Goal: Task Accomplishment & Management: Complete application form

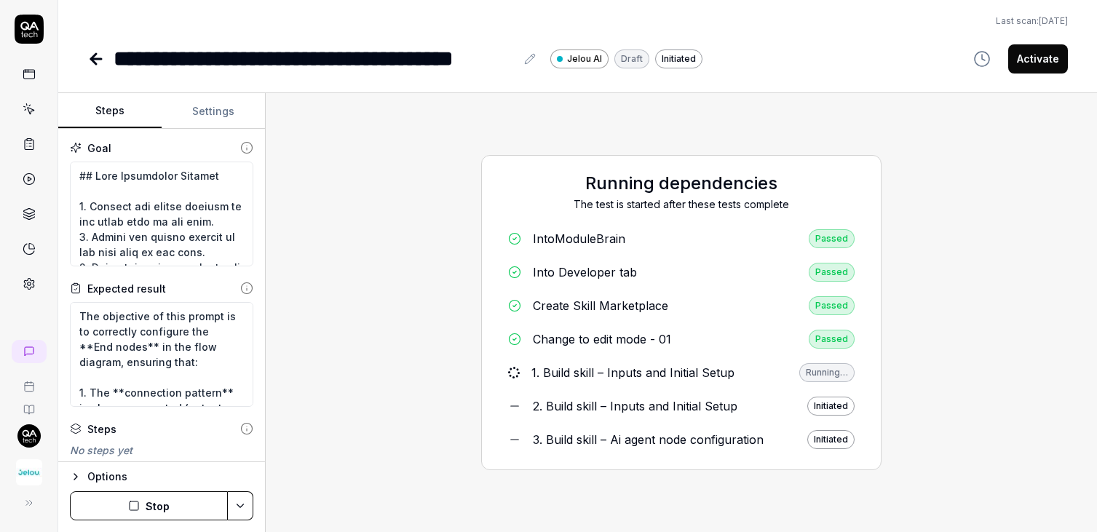
click at [27, 440] on html "**********" at bounding box center [548, 266] width 1097 height 532
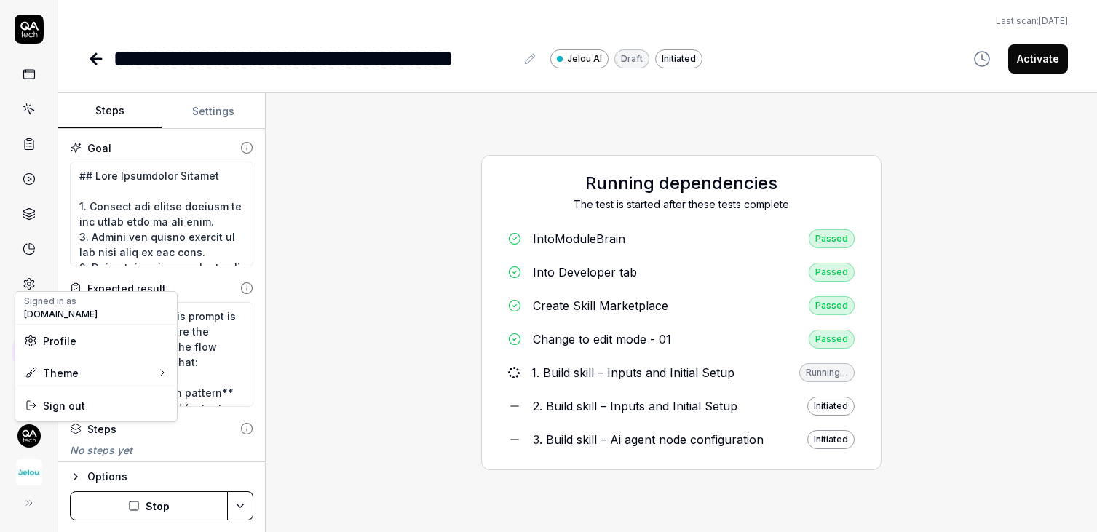
click at [27, 472] on html "**********" at bounding box center [548, 266] width 1097 height 532
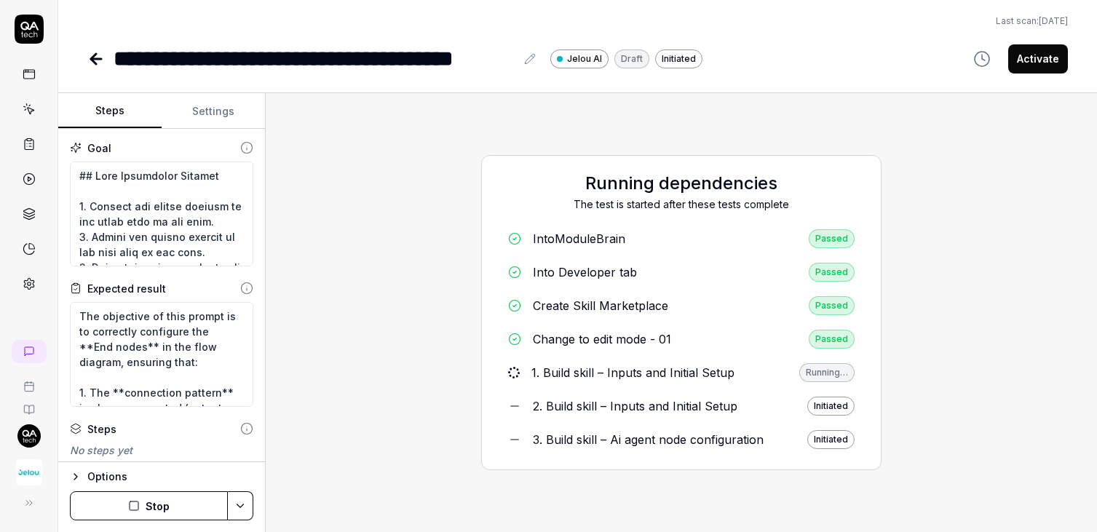
click at [22, 474] on img "button" at bounding box center [29, 472] width 26 height 26
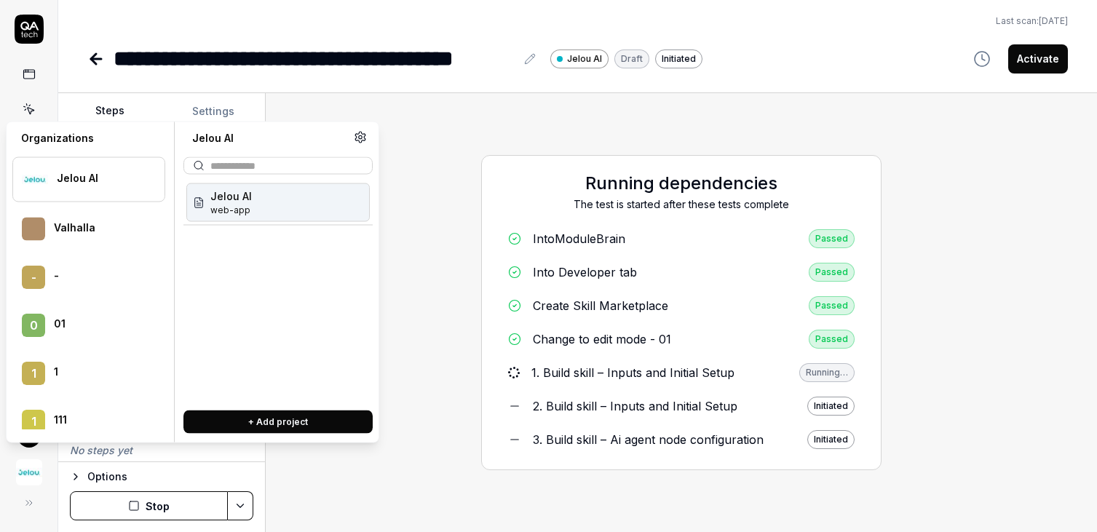
type textarea "*"
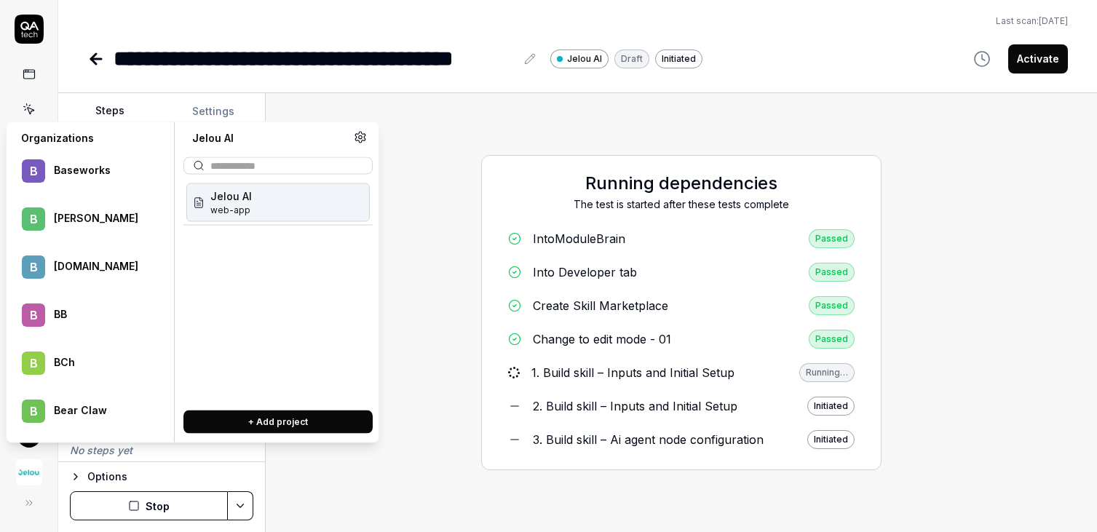
scroll to position [7852, 0]
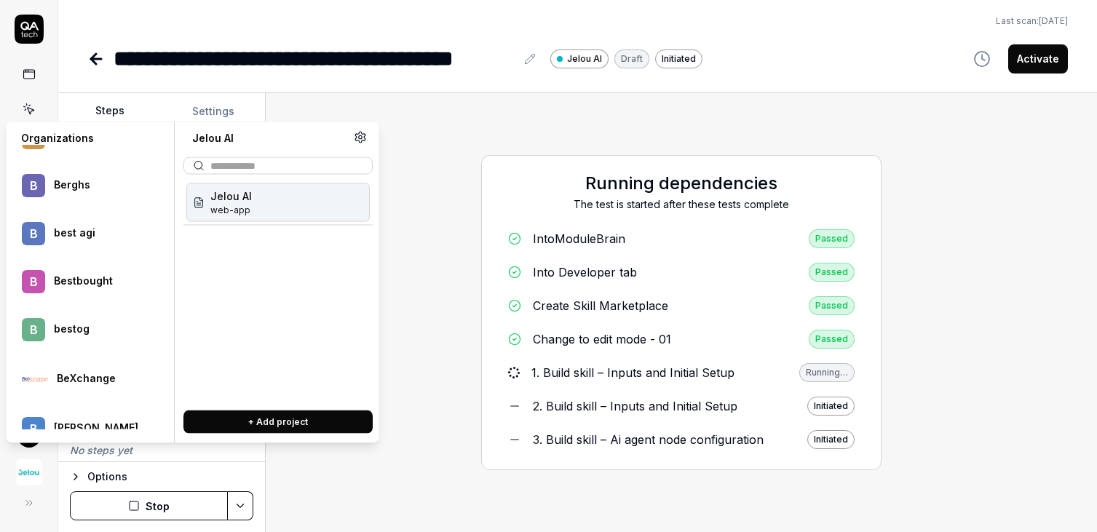
click at [556, 110] on div "Running dependencies The test is started after these tests complete IntoModuleB…" at bounding box center [681, 313] width 808 height 416
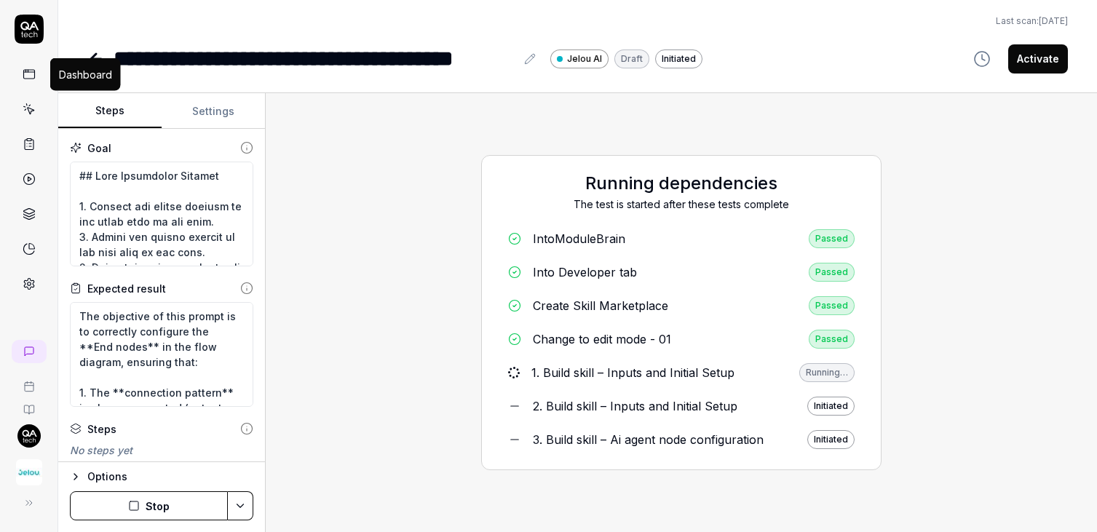
click at [31, 80] on link at bounding box center [29, 74] width 26 height 26
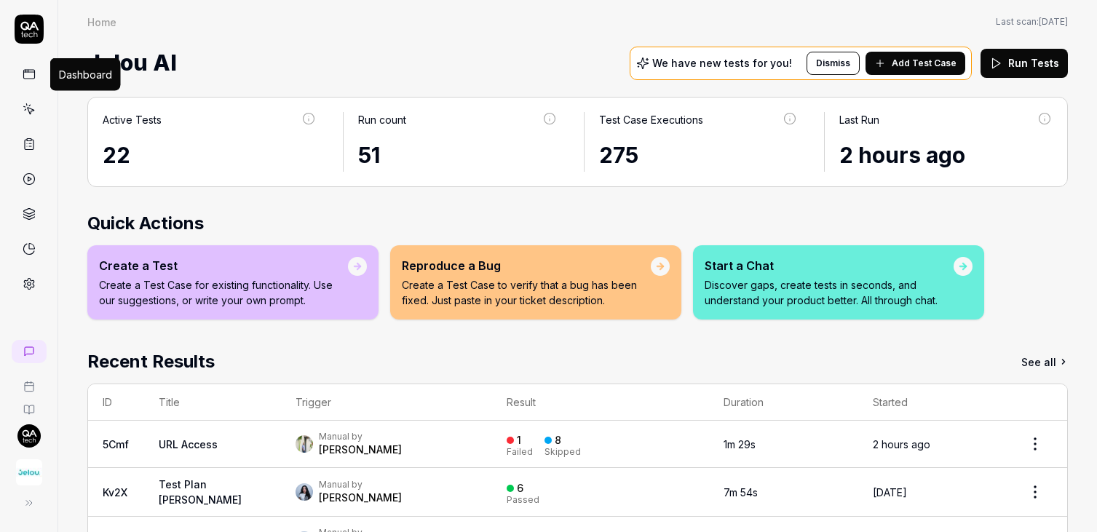
click at [34, 75] on rect at bounding box center [28, 74] width 11 height 9
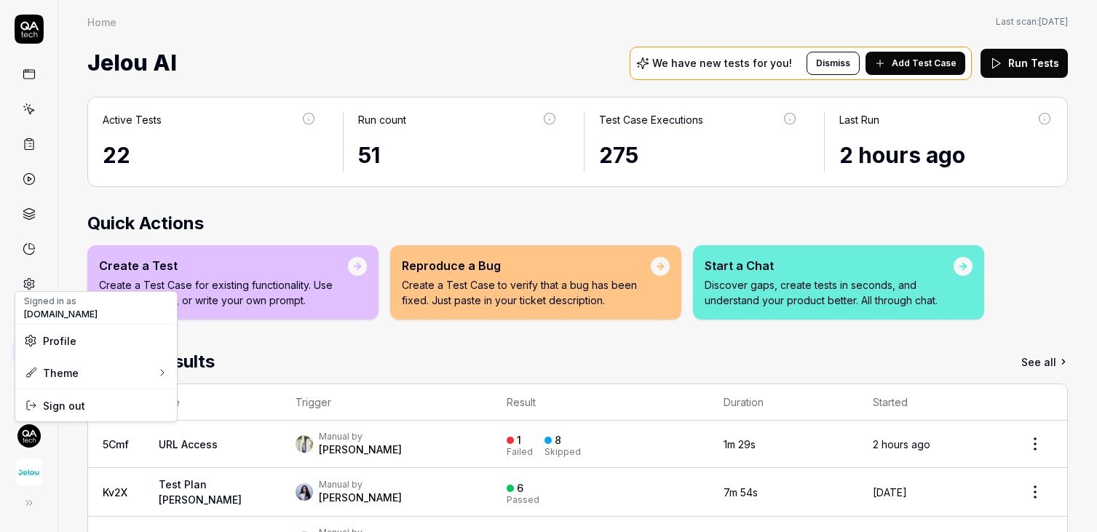
click at [28, 433] on html "Home Home Last scan: Aug 11 2025 Jelou AI We have new tests for you! Dismiss Ad…" at bounding box center [548, 266] width 1097 height 532
click at [63, 411] on span "Sign out" at bounding box center [64, 405] width 42 height 15
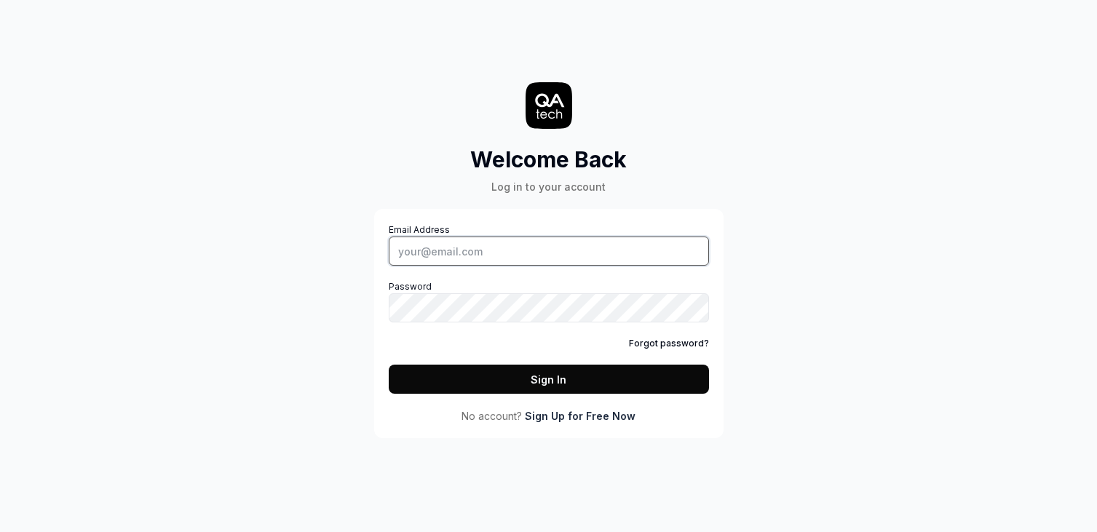
click at [478, 244] on input "Email Address" at bounding box center [549, 251] width 320 height 29
click at [0, 532] on com-1password-button at bounding box center [0, 532] width 0 height 0
type input "[PERSON_NAME][EMAIL_ADDRESS][DOMAIN_NAME]"
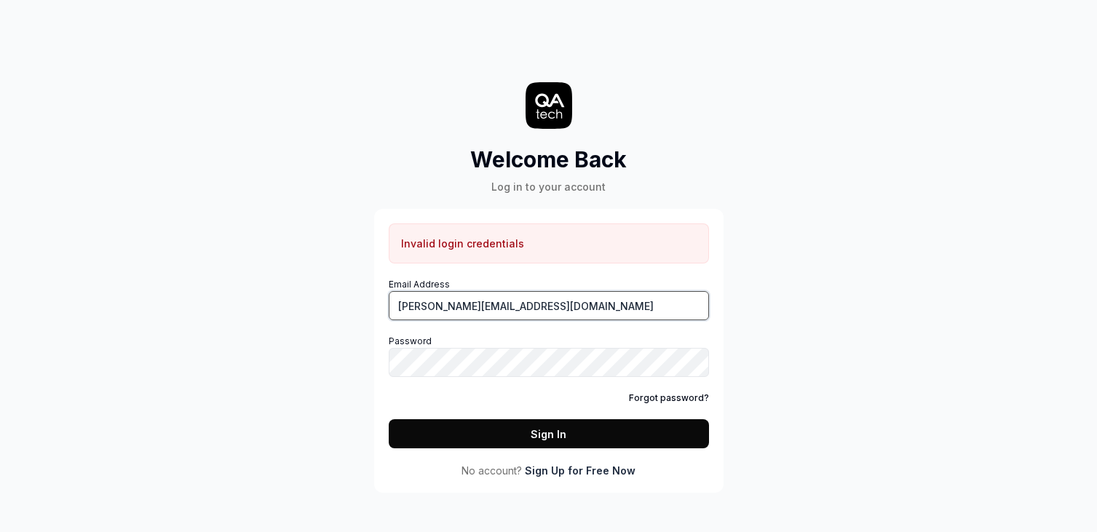
click at [632, 307] on input "[PERSON_NAME][EMAIL_ADDRESS][DOMAIN_NAME]" at bounding box center [549, 305] width 320 height 29
type input "[PERSON_NAME][EMAIL_ADDRESS][DOMAIN_NAME]"
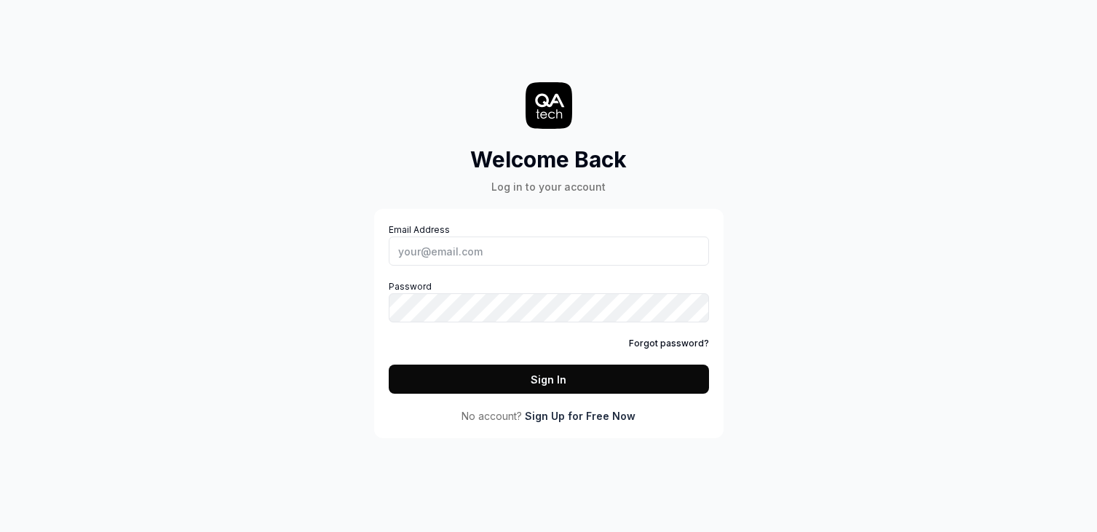
type input "[PERSON_NAME][EMAIL_ADDRESS][DOMAIN_NAME]"
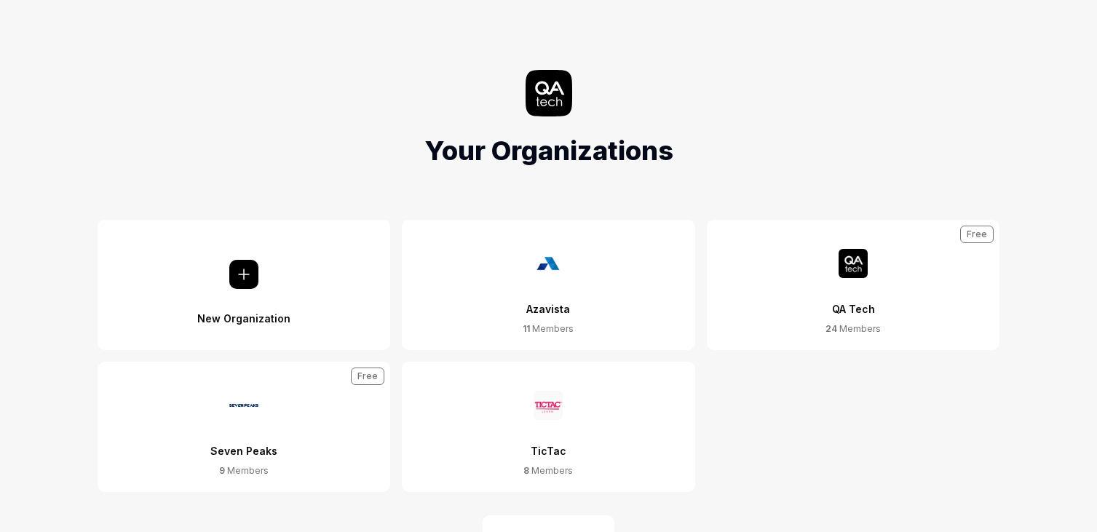
click at [845, 275] on img at bounding box center [853, 263] width 29 height 29
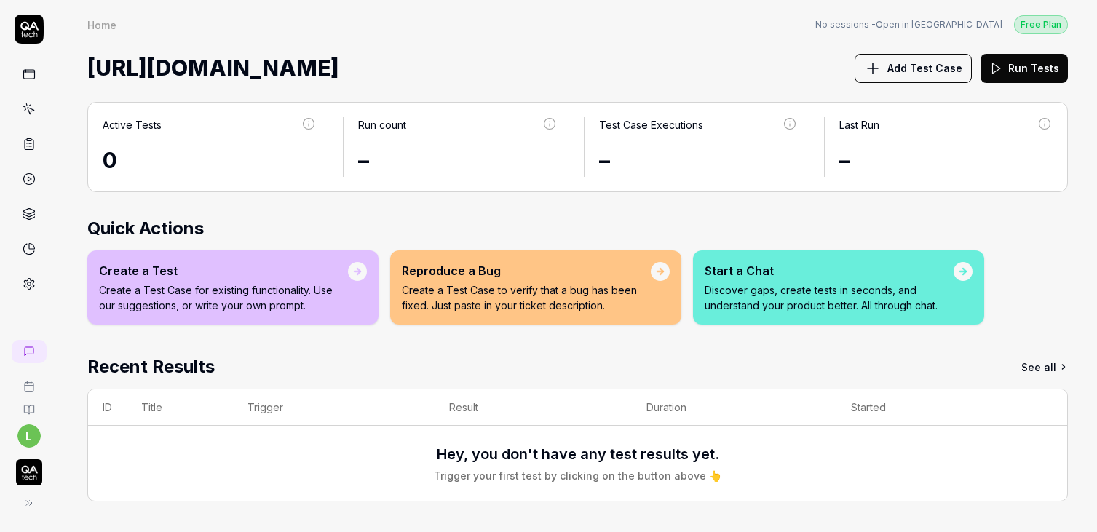
click at [151, 275] on div "Create a Test" at bounding box center [223, 270] width 249 height 17
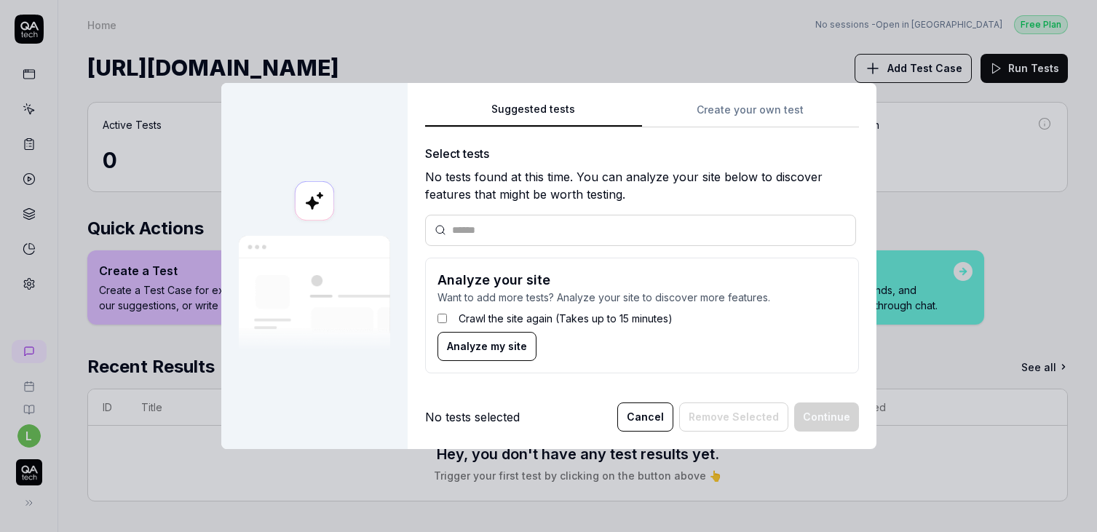
click at [766, 96] on div "Suggested tests Create your own test Select tests No tests found at this time. …" at bounding box center [642, 266] width 469 height 366
click at [752, 103] on div "Suggested tests Create your own test Select tests No tests found at this time. …" at bounding box center [642, 242] width 434 height 285
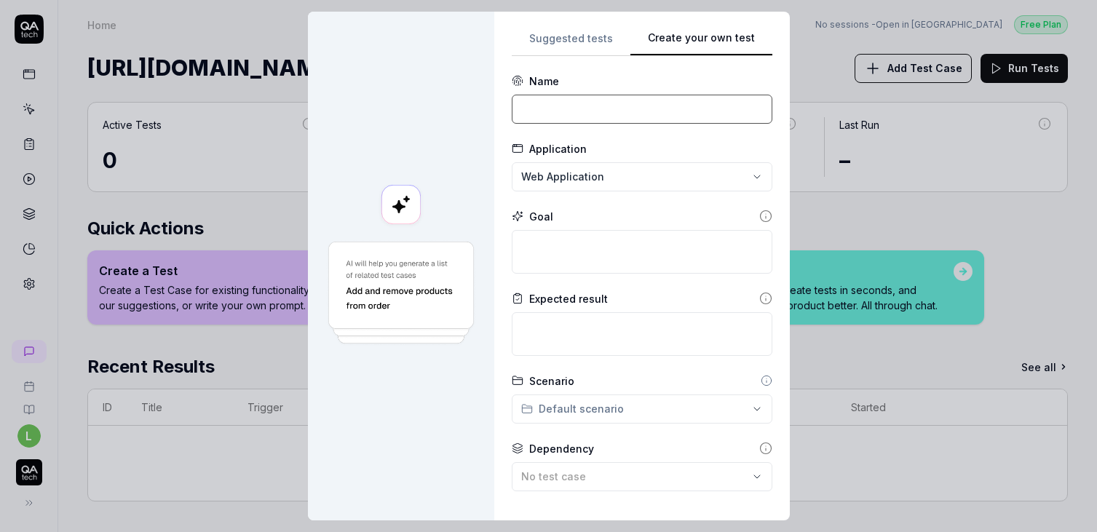
click at [557, 108] on input at bounding box center [642, 109] width 261 height 29
type input "Trigger a test"
click at [554, 247] on textarea at bounding box center [642, 252] width 261 height 44
click at [609, 182] on div "**********" at bounding box center [548, 266] width 1097 height 532
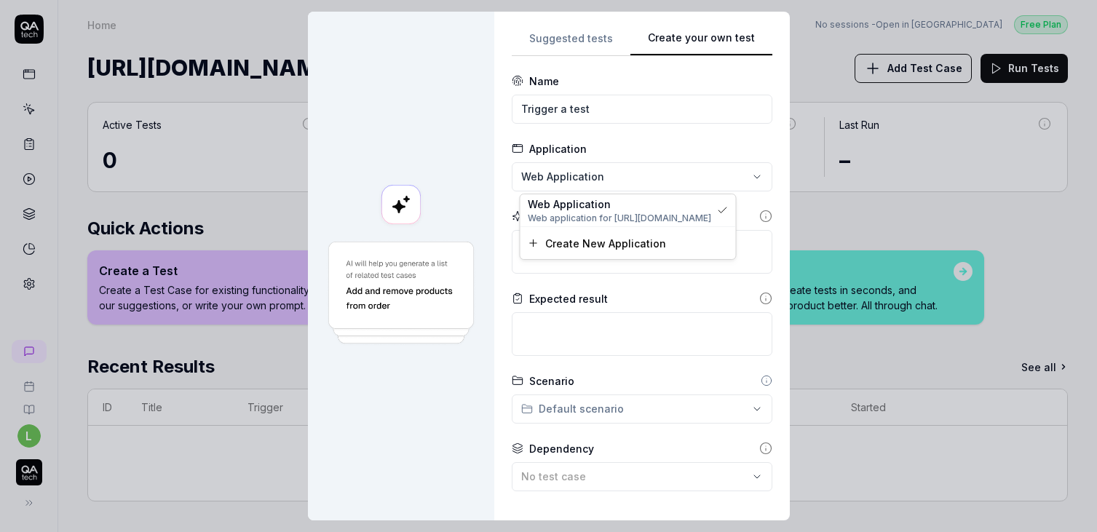
click at [609, 182] on div "**********" at bounding box center [548, 266] width 1097 height 532
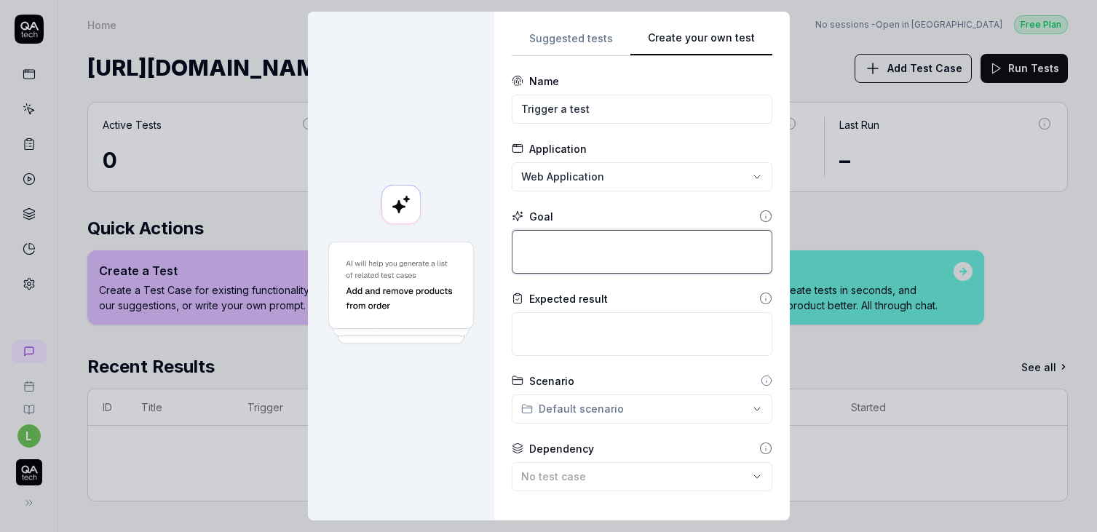
click at [594, 264] on textarea at bounding box center [642, 252] width 261 height 44
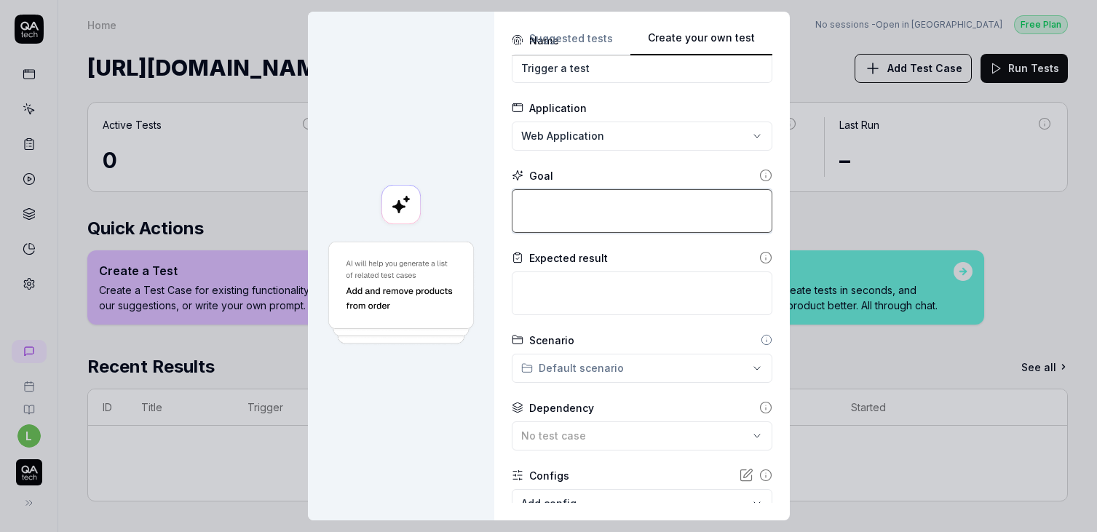
scroll to position [137, 0]
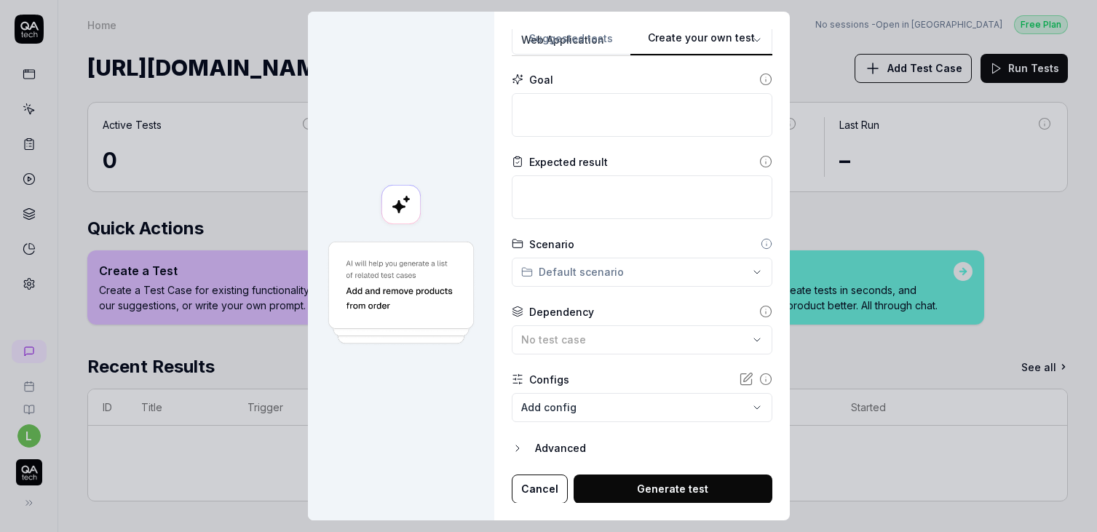
click at [528, 481] on button "Cancel" at bounding box center [540, 489] width 56 height 29
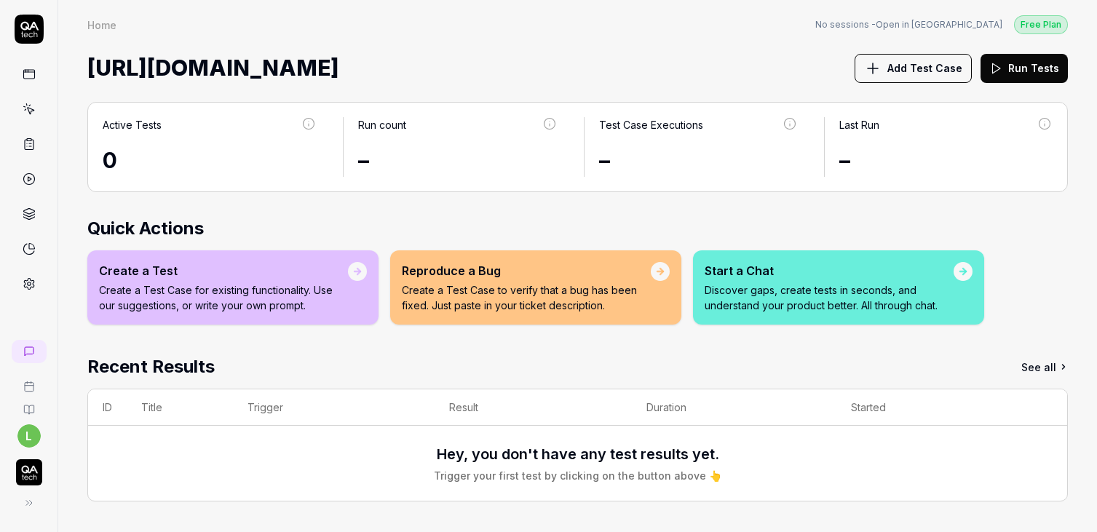
click at [22, 476] on img "button" at bounding box center [29, 472] width 26 height 26
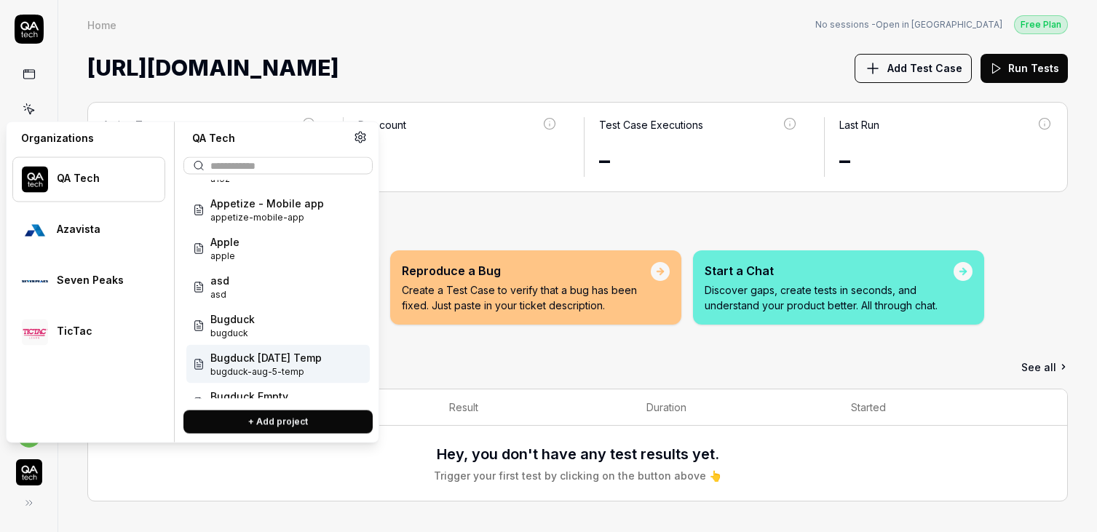
scroll to position [15, 0]
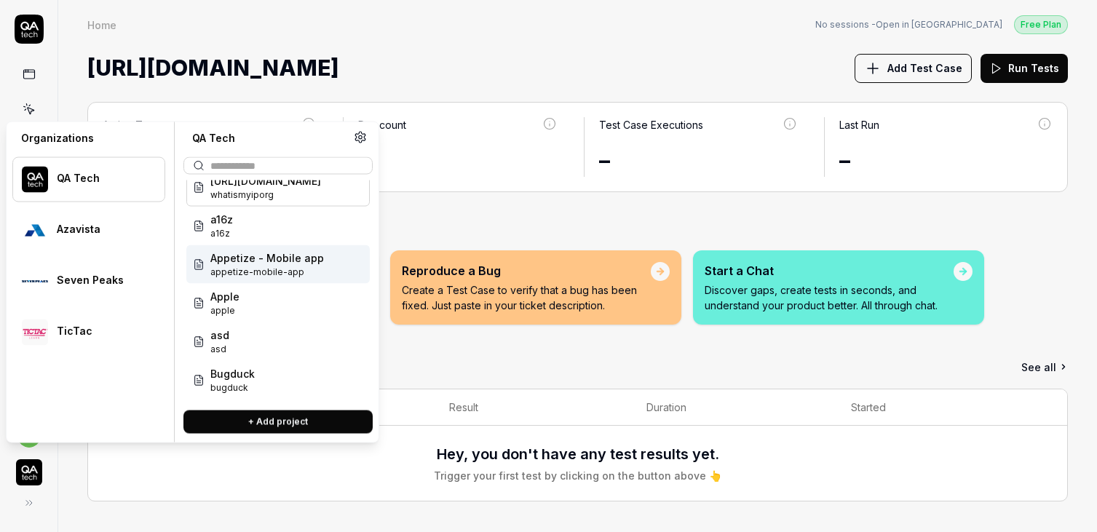
click at [266, 251] on span "Appetize - Mobile app" at bounding box center [267, 257] width 114 height 15
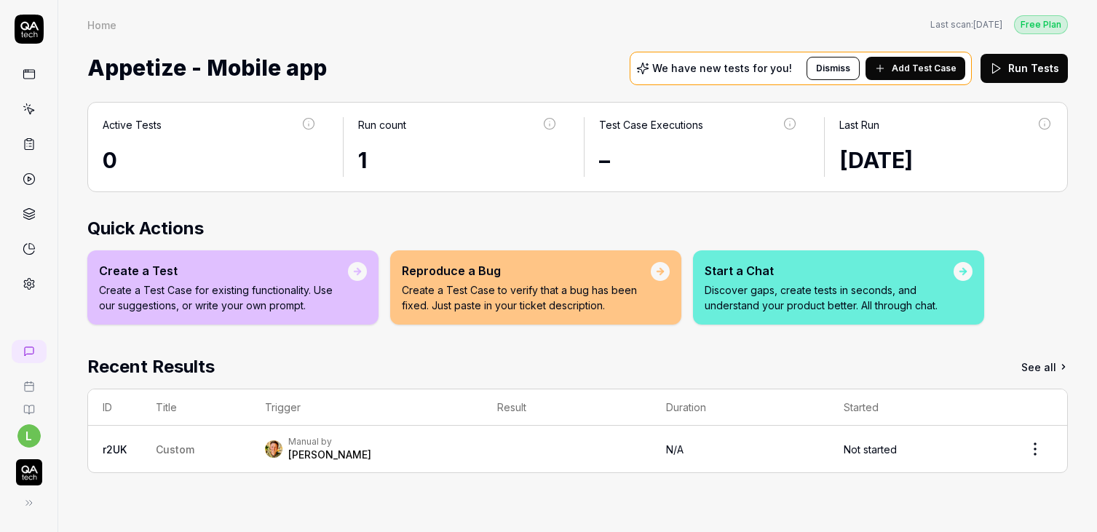
click at [26, 108] on icon at bounding box center [29, 109] width 13 height 13
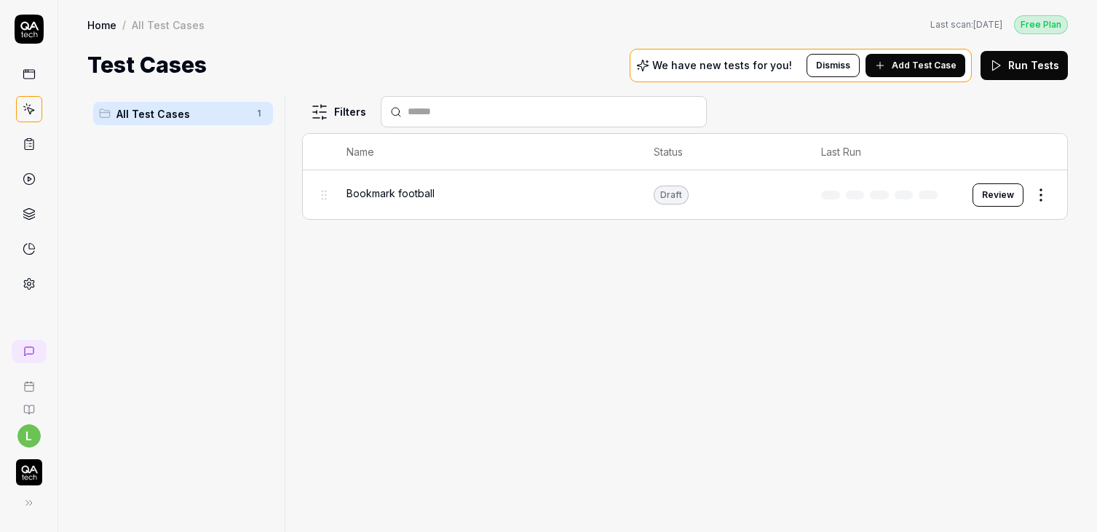
click at [931, 67] on span "Add Test Case" at bounding box center [924, 65] width 65 height 13
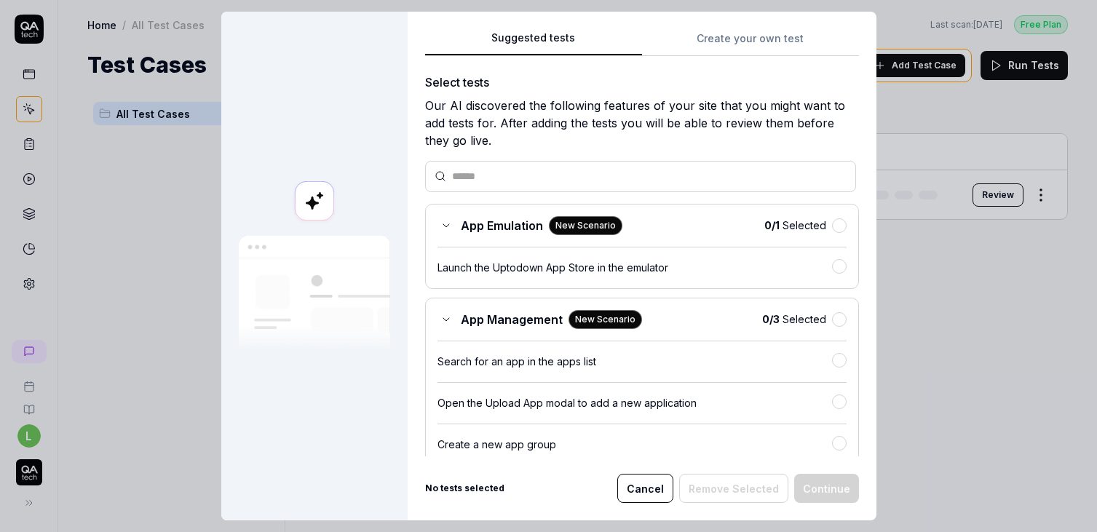
click at [737, 38] on button "Create your own test" at bounding box center [750, 43] width 217 height 26
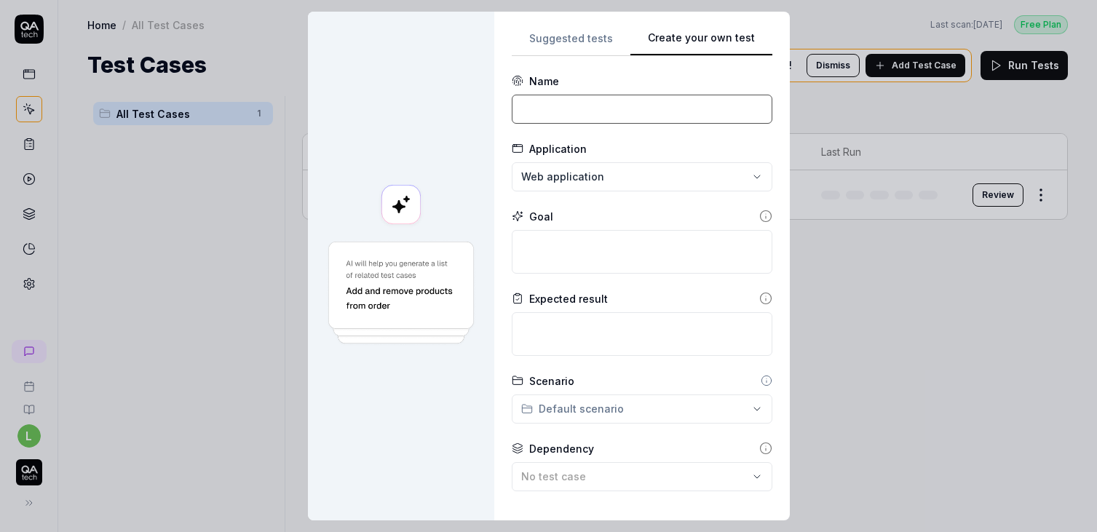
click at [555, 113] on input at bounding box center [642, 109] width 261 height 29
type input "o"
type input "do something"
click at [563, 234] on textarea at bounding box center [642, 252] width 261 height 44
type textarea "*"
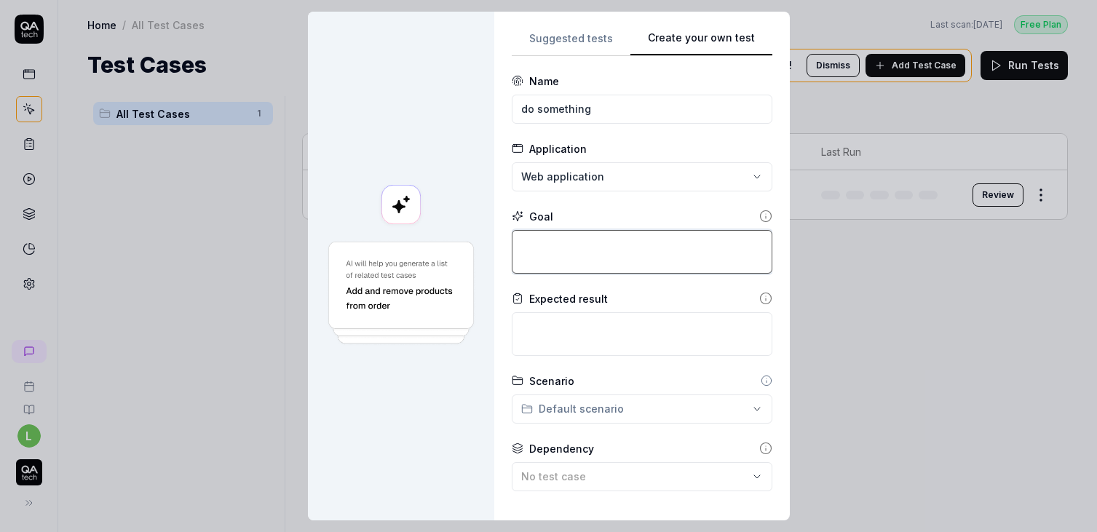
type textarea "s"
type textarea "*"
type textarea "so"
type textarea "*"
type textarea "som"
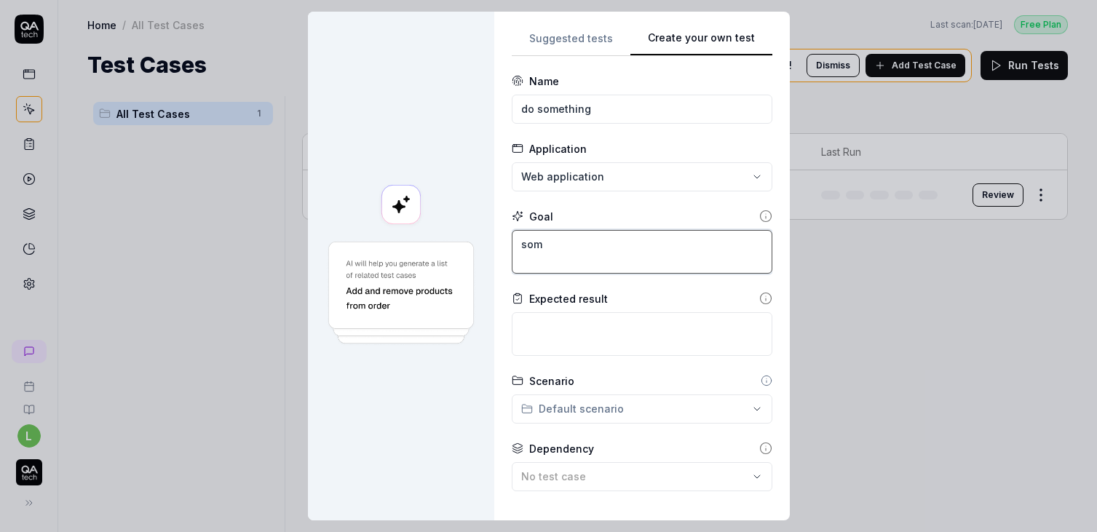
type textarea "*"
type textarea "some"
type textarea "*"
type textarea "somee"
type textarea "*"
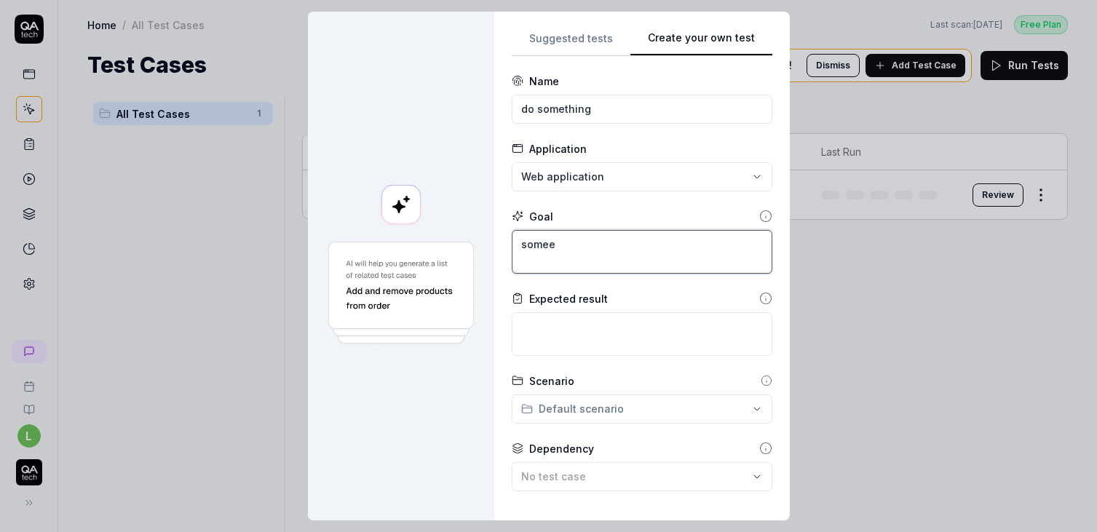
type textarea "someet"
type textarea "*"
type textarea "someeth"
type textarea "*"
type textarea "someethi"
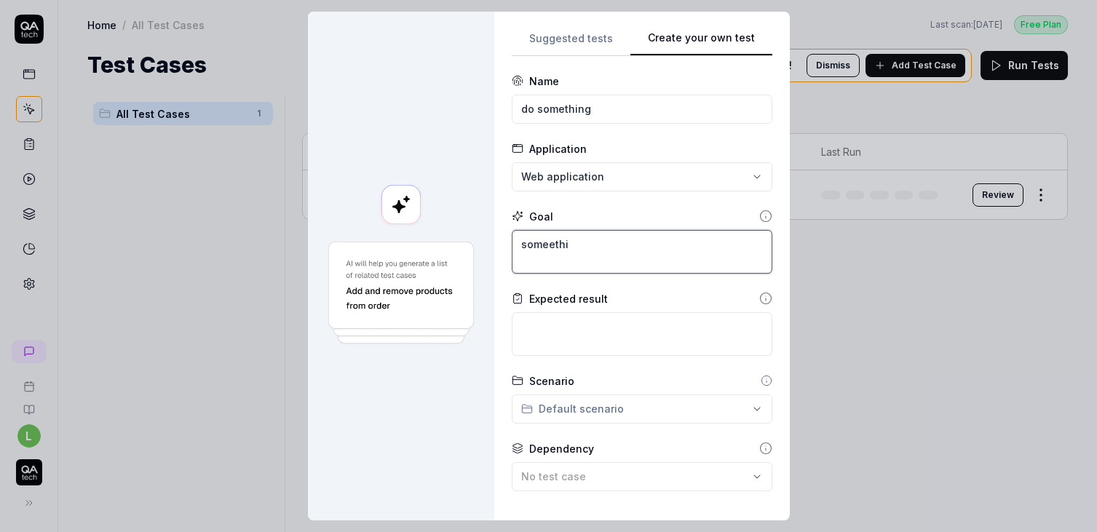
type textarea "*"
type textarea "someething"
type textarea "*"
type textarea "someething"
type textarea "*"
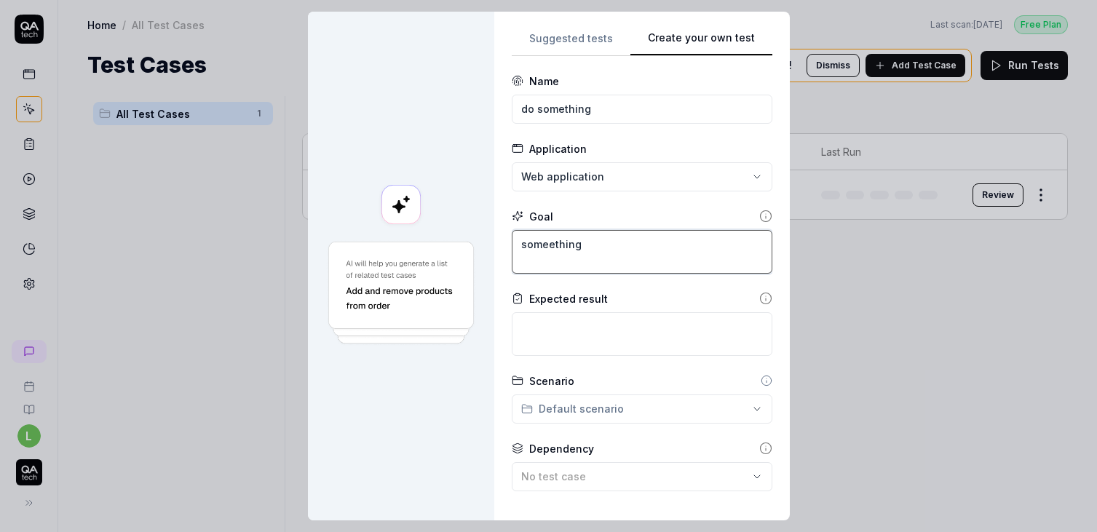
type textarea "someething i"
type textarea "*"
type textarea "someething is"
type textarea "*"
type textarea "someething is"
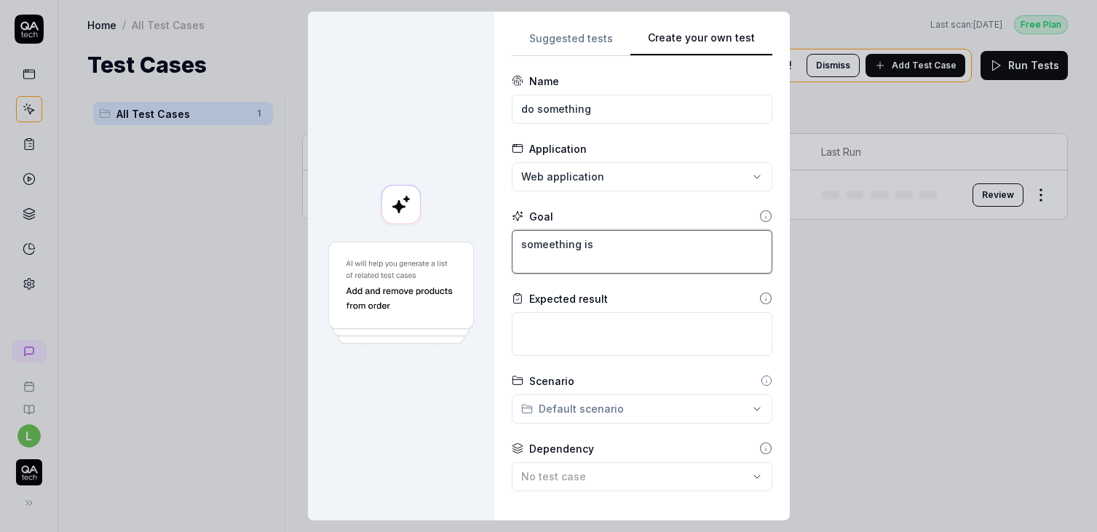
type textarea "*"
type textarea "someething is do"
type textarea "*"
type textarea "someething is don"
type textarea "*"
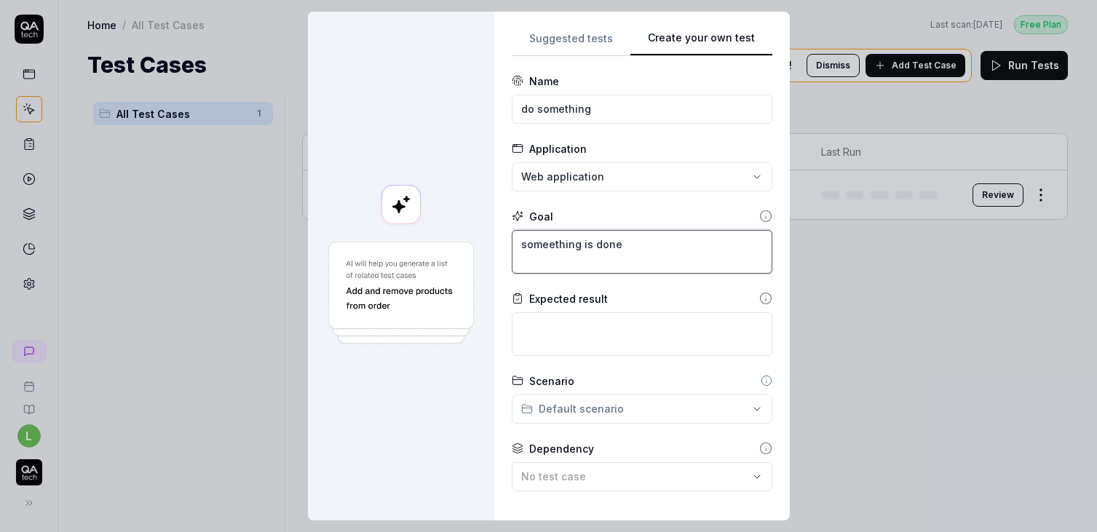
type textarea "someething is done"
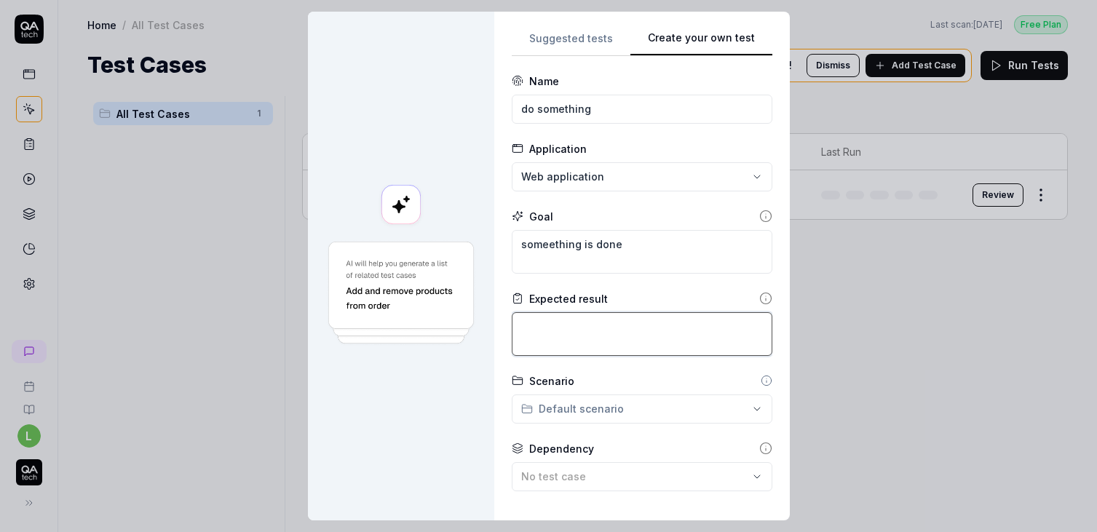
type textarea "*"
type textarea "so"
type textarea "*"
type textarea "some"
type textarea "*"
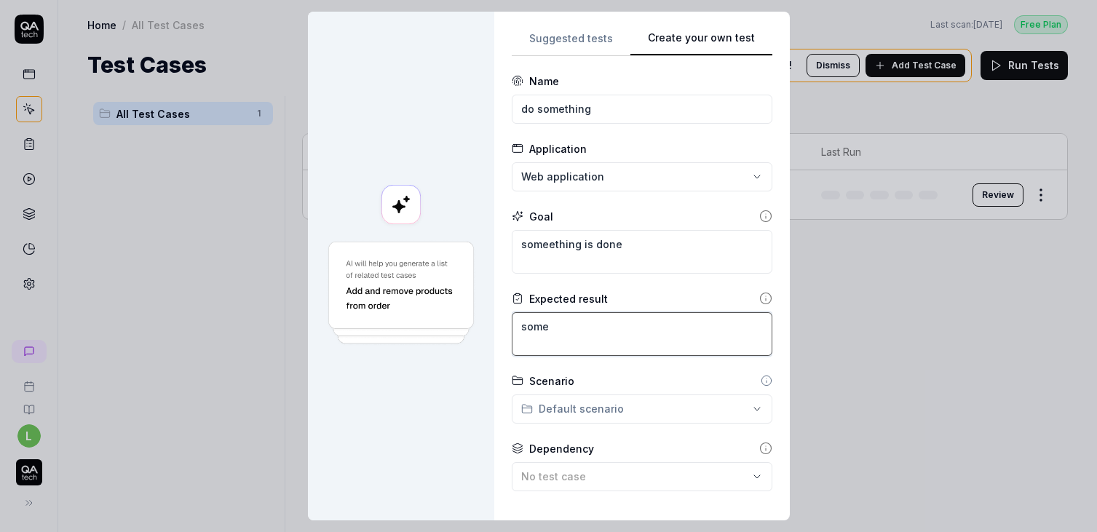
type textarea "somet"
type textarea "*"
type textarea "someth"
type textarea "*"
type textarea "somethin"
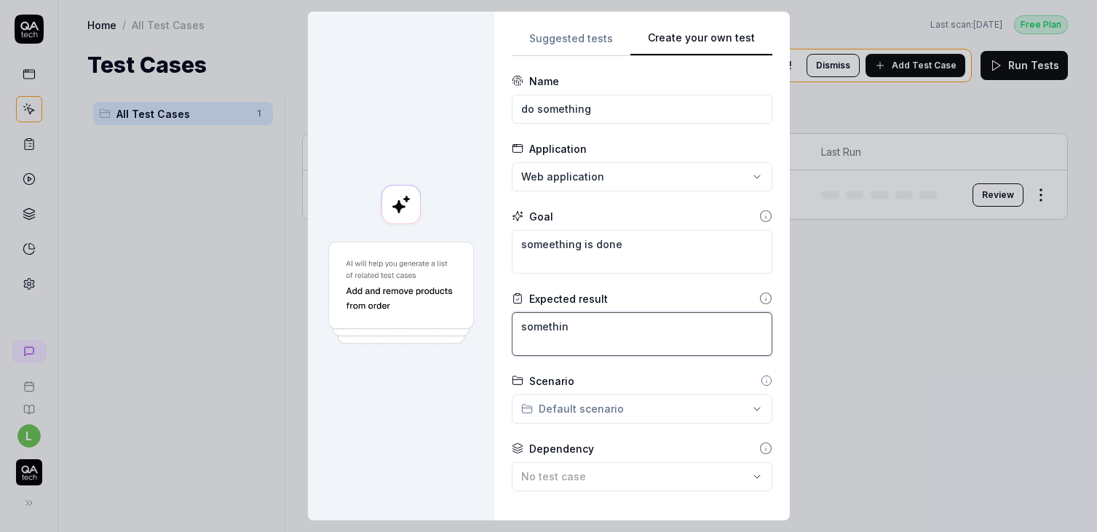
type textarea "*"
type textarea "something"
type textarea "*"
type textarea "something"
type textarea "*"
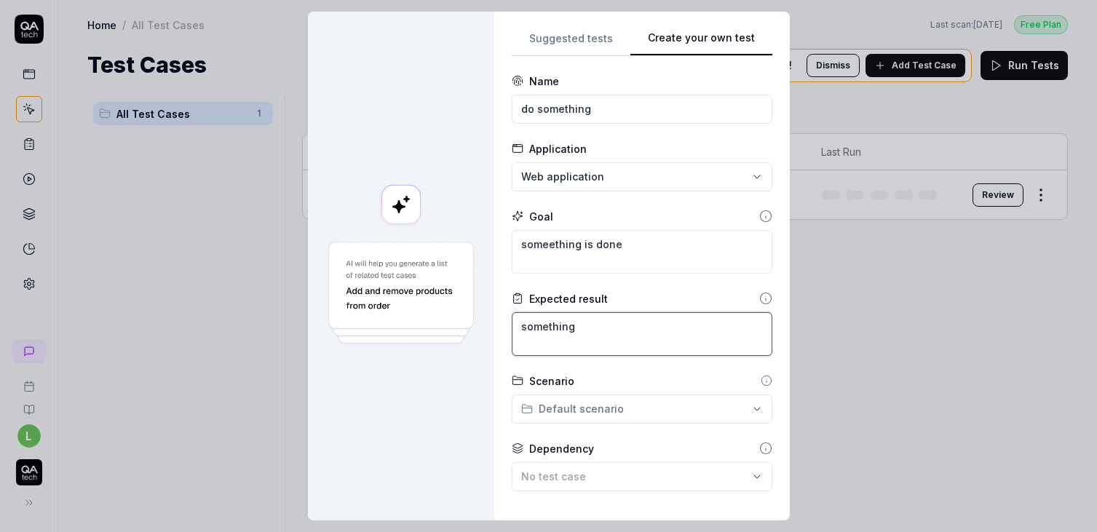
type textarea "something i"
type textarea "*"
type textarea "something is"
type textarea "*"
type textarea "something is"
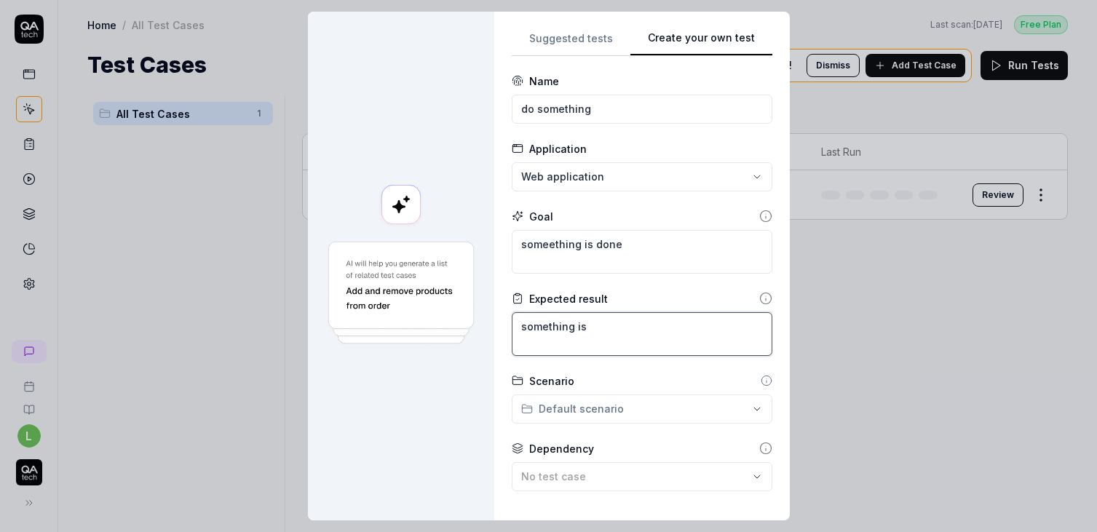
type textarea "*"
type textarea "something is d"
type textarea "*"
type textarea "something is do"
type textarea "*"
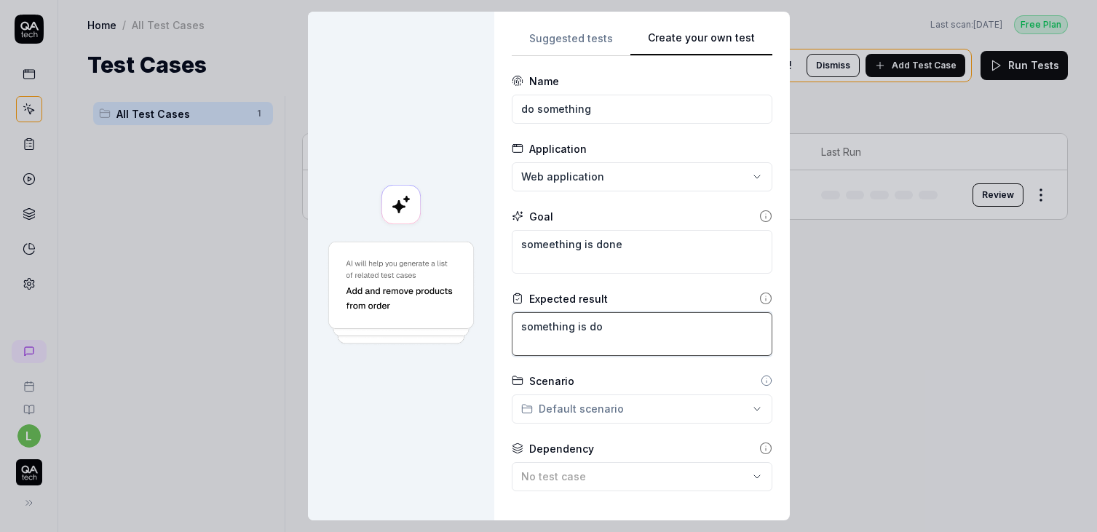
type textarea "something is don"
type textarea "*"
type textarea "something is done"
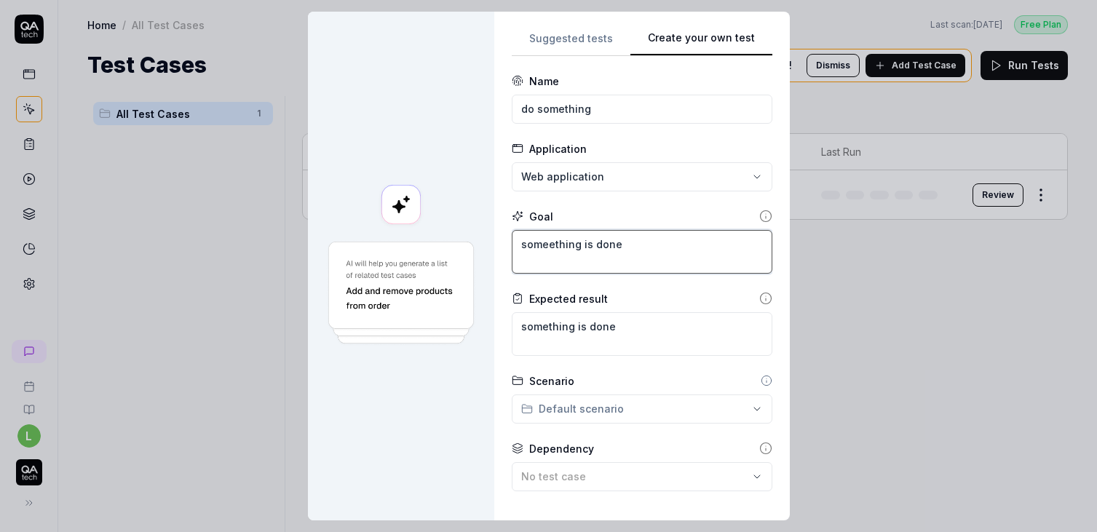
type textarea "*"
type textarea "d"
type textarea "*"
type textarea "do"
type textarea "*"
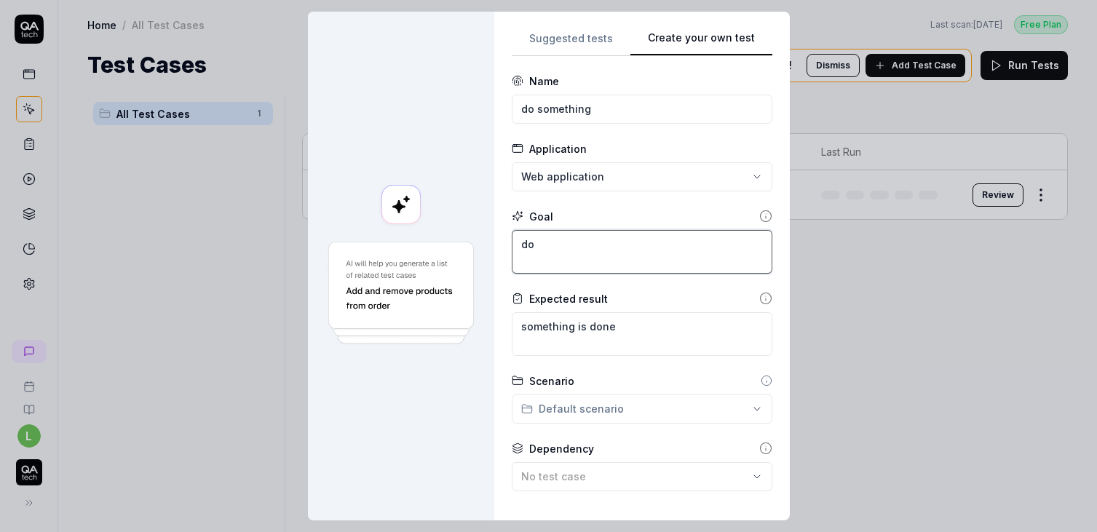
type textarea "do"
type textarea "*"
type textarea "do s"
type textarea "*"
type textarea "do so"
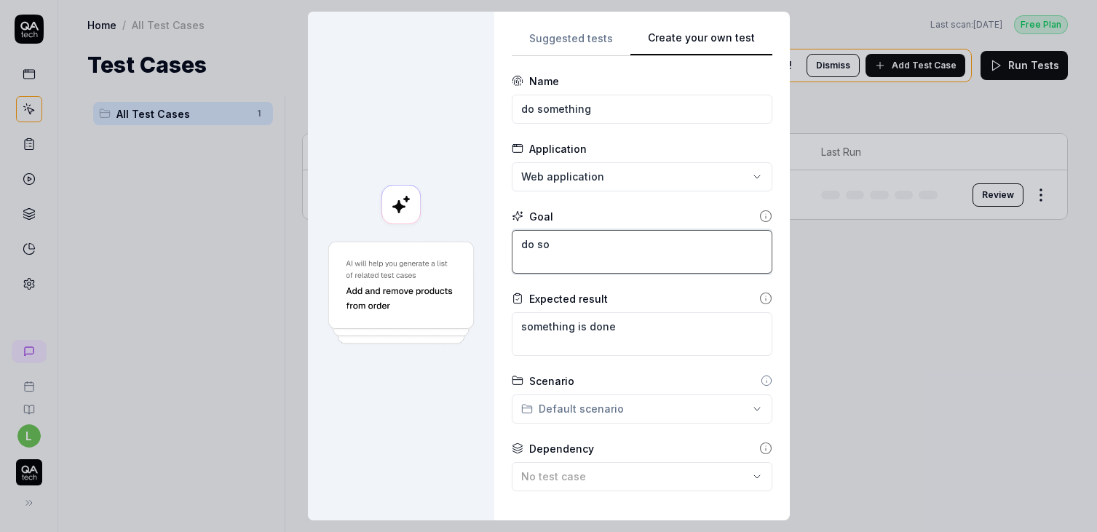
type textarea "*"
type textarea "do som"
type textarea "*"
type textarea "do some"
type textarea "*"
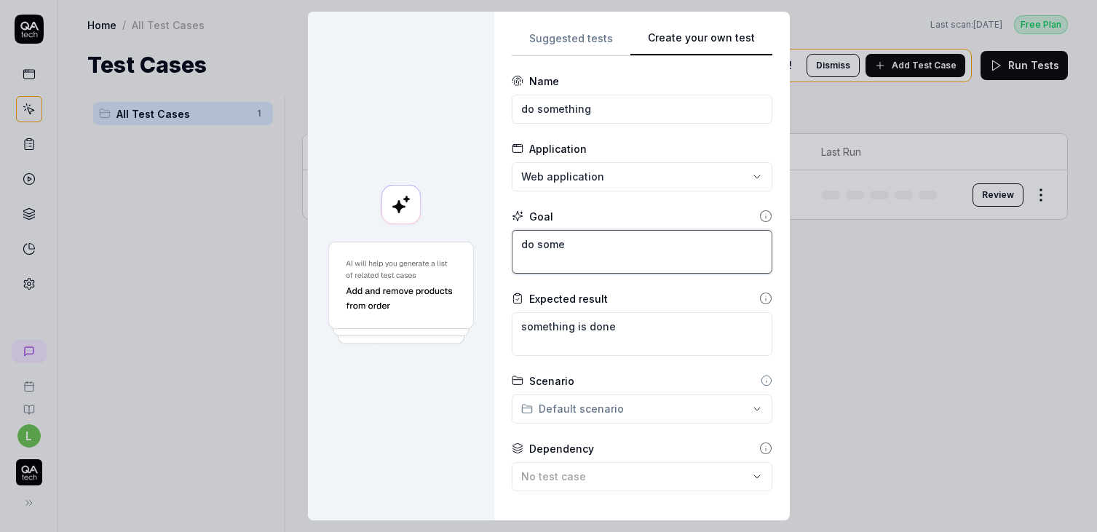
type textarea "do somet"
type textarea "*"
type textarea "do someth"
type textarea "*"
type textarea "do somethi"
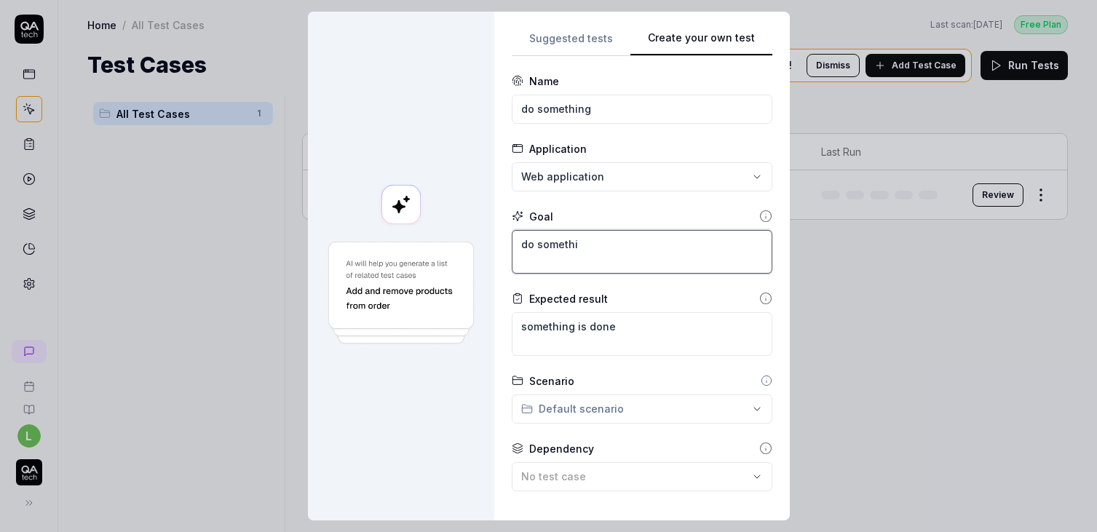
type textarea "*"
type textarea "do somethin"
type textarea "*"
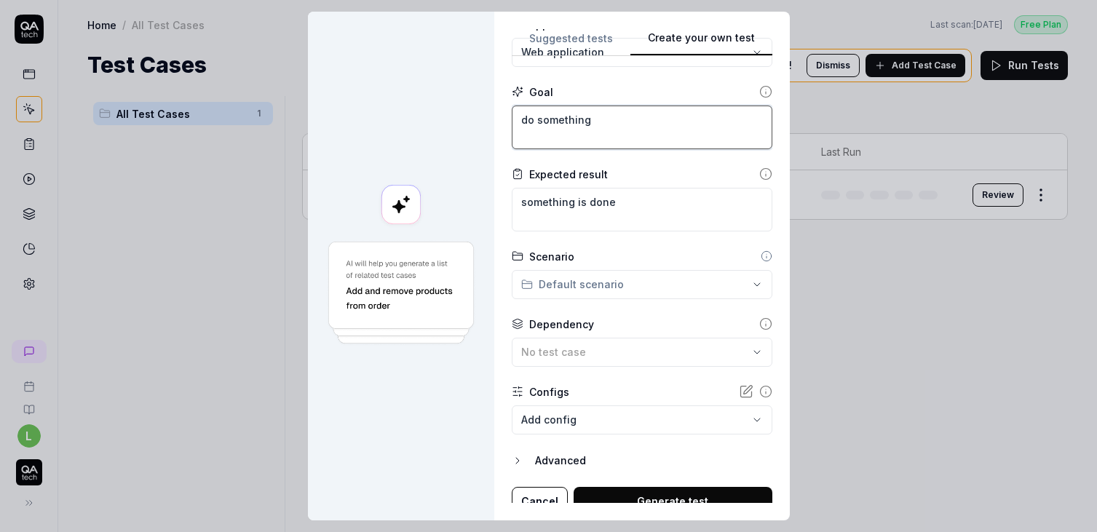
scroll to position [137, 0]
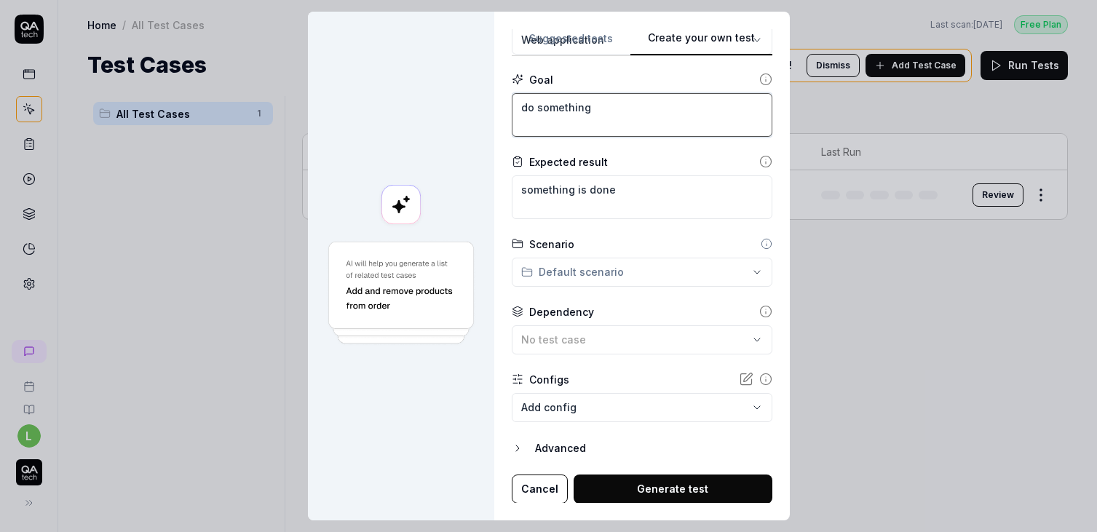
type textarea "do something"
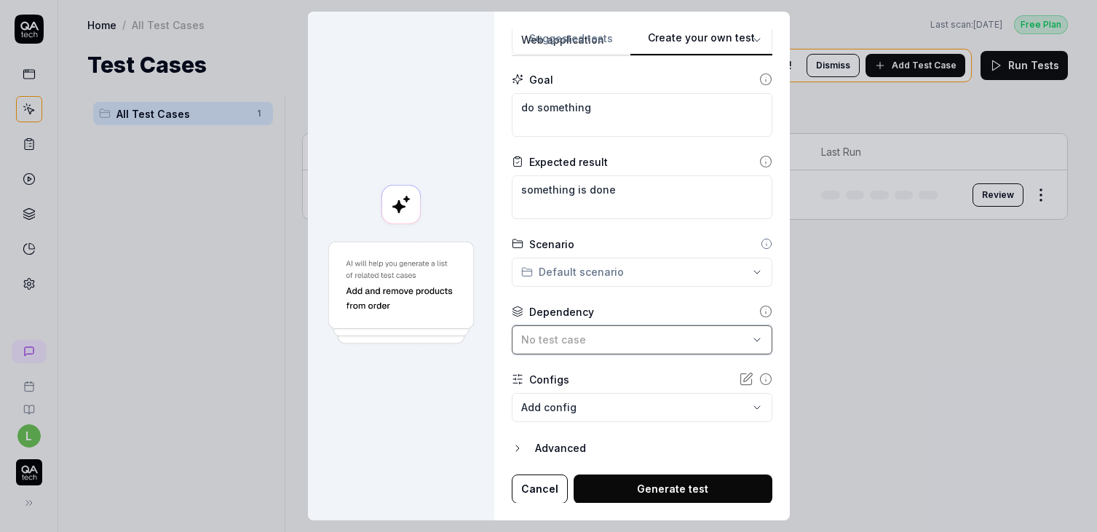
click at [564, 335] on span "No test case" at bounding box center [553, 339] width 65 height 12
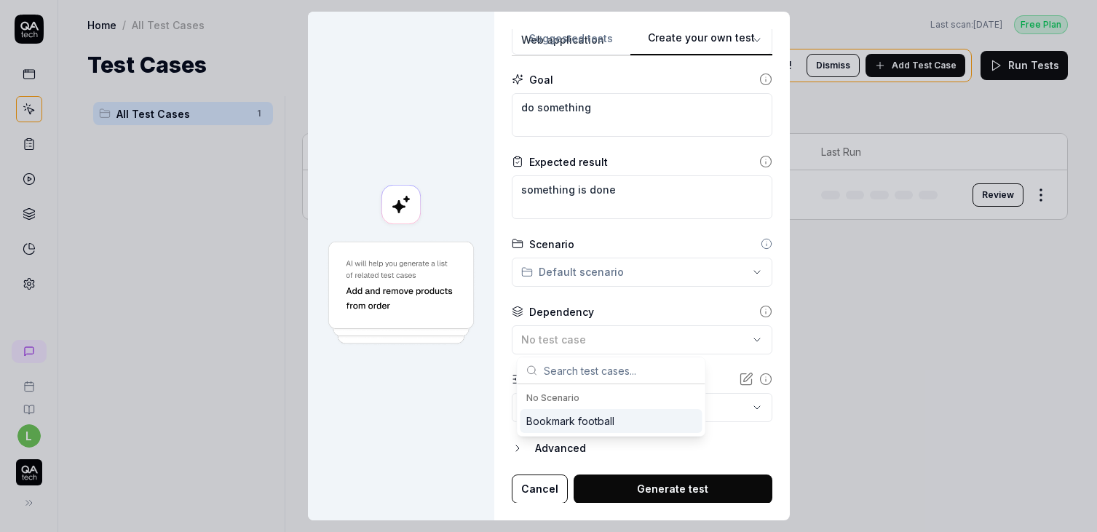
click at [556, 416] on div "Bookmark football" at bounding box center [570, 421] width 88 height 15
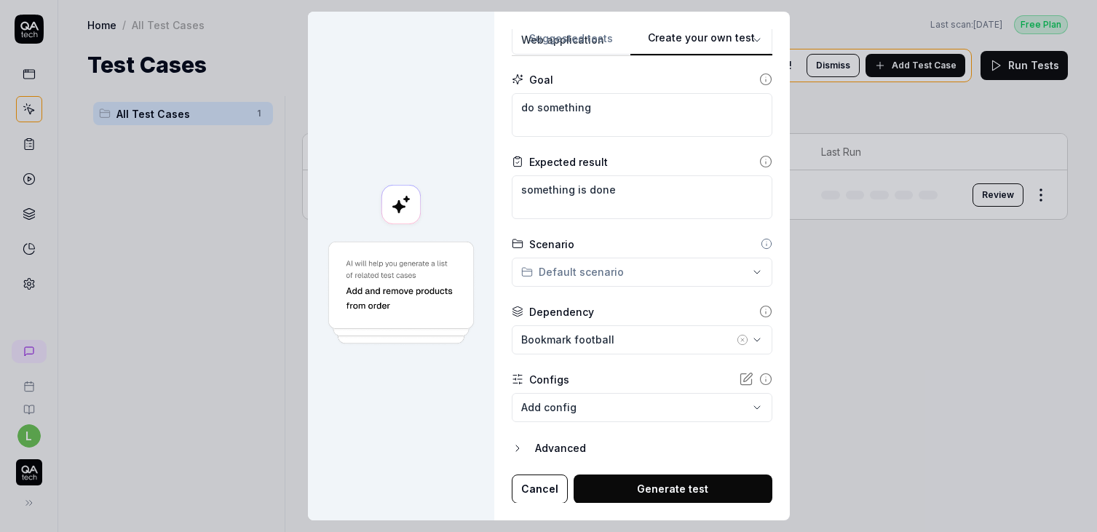
click at [658, 496] on button "Generate test" at bounding box center [673, 489] width 199 height 29
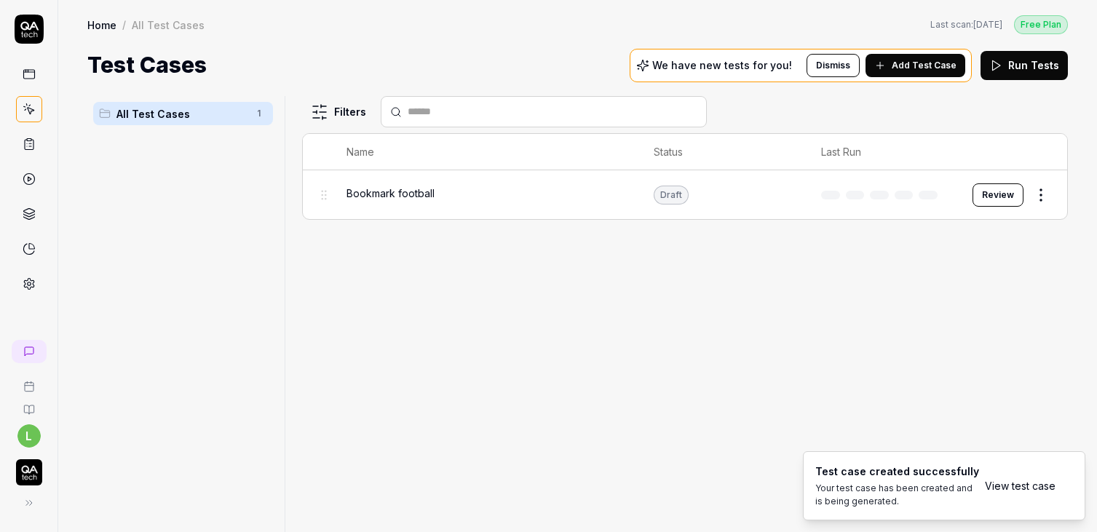
click at [1018, 483] on link "View test case" at bounding box center [1020, 485] width 71 height 15
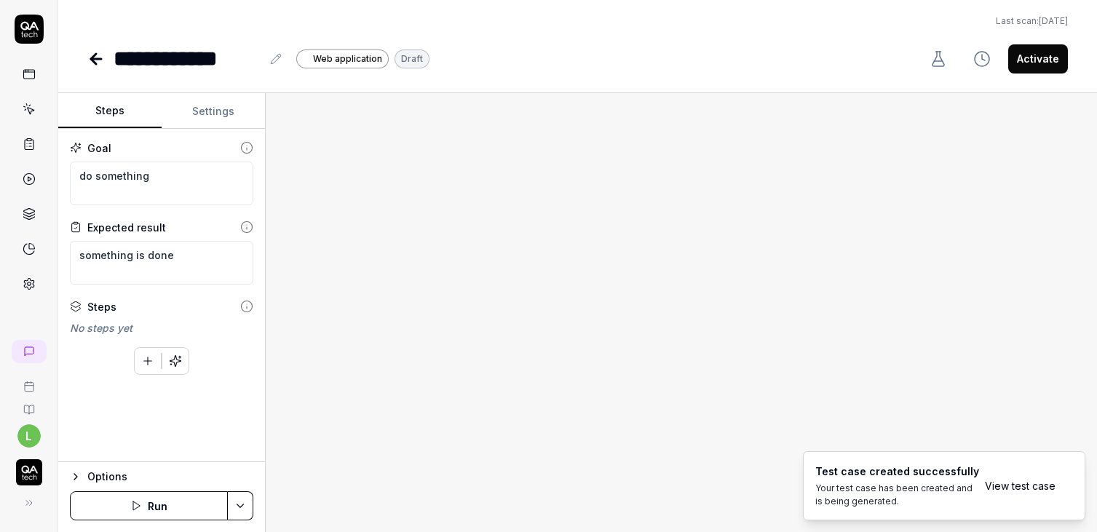
type textarea "*"
